Goal: Information Seeking & Learning: Learn about a topic

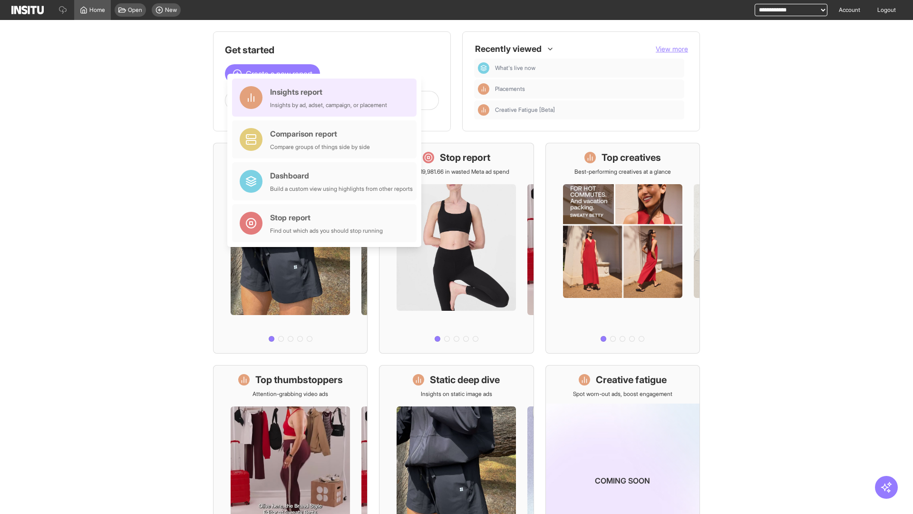
click at [327, 97] on div "Insights report Insights by ad, adset, campaign, or placement" at bounding box center [328, 97] width 117 height 23
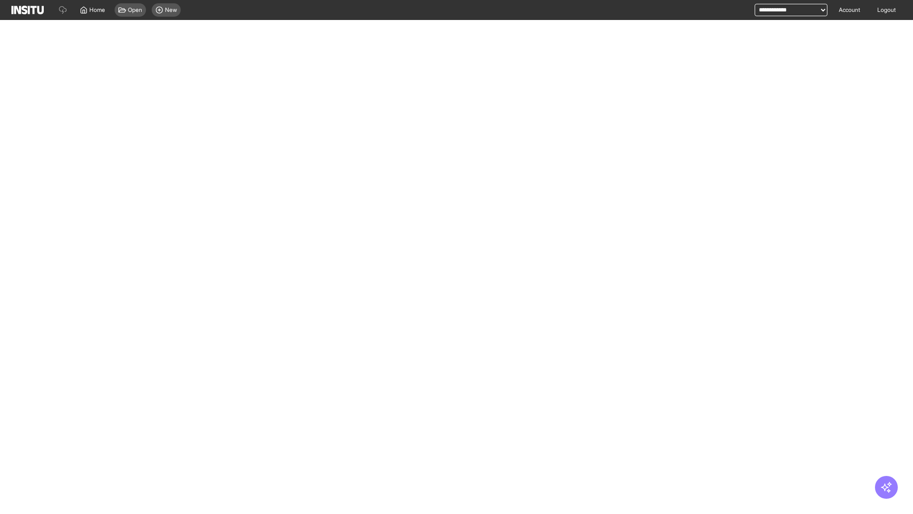
select select "**"
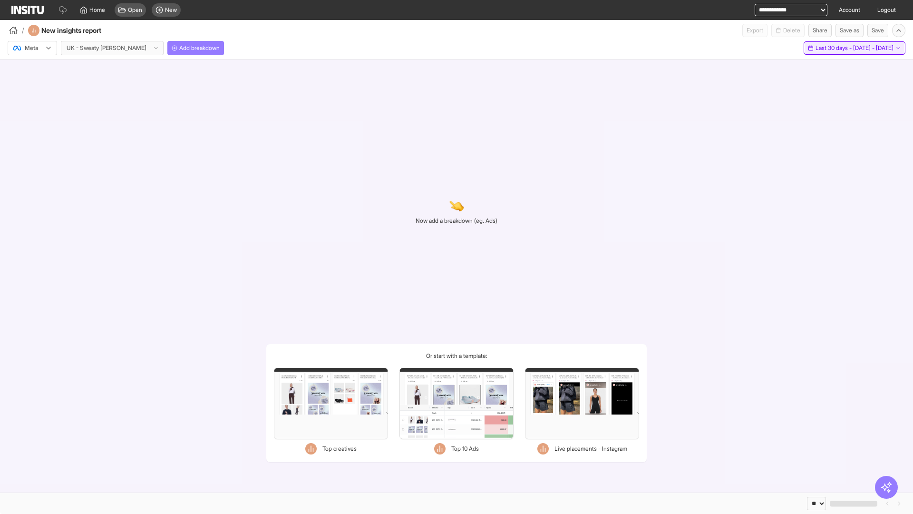
click at [833, 48] on span "Last 30 days - [DATE] - [DATE]" at bounding box center [855, 48] width 78 height 8
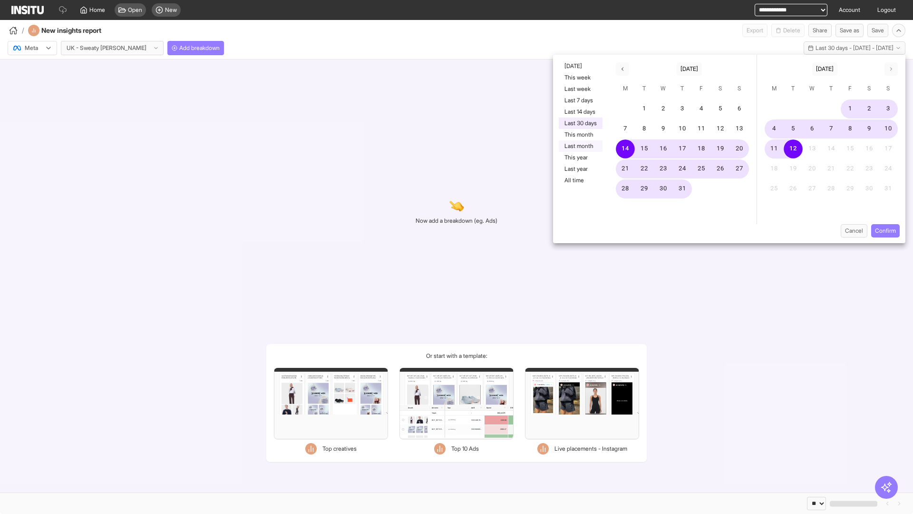
click at [580, 146] on button "Last month" at bounding box center [581, 145] width 44 height 11
